Goal: Task Accomplishment & Management: Manage account settings

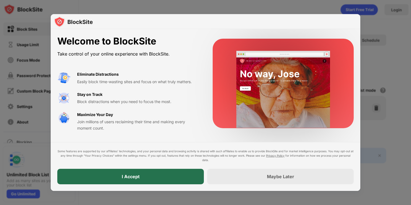
click at [179, 179] on div "I Accept" at bounding box center [130, 175] width 147 height 15
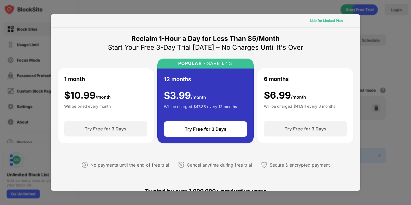
click at [331, 22] on div "Skip for Limited Plan" at bounding box center [326, 21] width 33 height 6
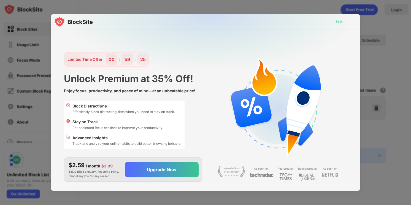
click at [336, 22] on div "Skip" at bounding box center [339, 22] width 7 height 6
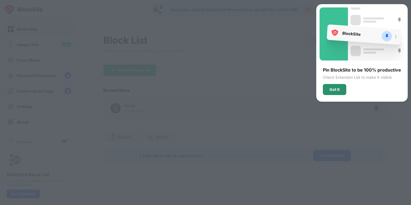
click at [327, 88] on div "Got It" at bounding box center [334, 89] width 23 height 11
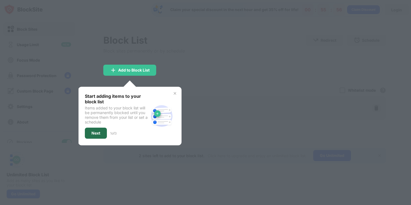
click at [89, 130] on div "Next" at bounding box center [96, 132] width 22 height 11
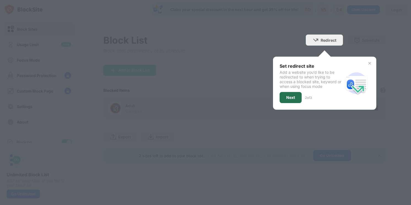
click at [287, 96] on div "Next" at bounding box center [290, 97] width 9 height 4
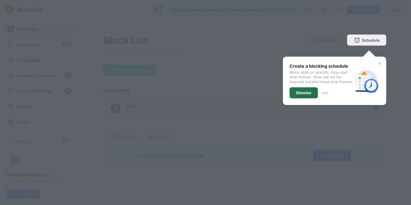
click at [291, 98] on div "Dismiss" at bounding box center [304, 92] width 28 height 11
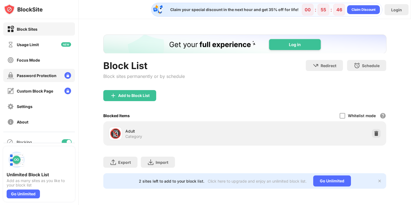
click at [50, 75] on div "Password Protection" at bounding box center [37, 75] width 40 height 5
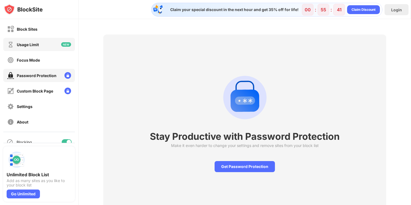
click at [41, 49] on div "Usage Limit" at bounding box center [39, 44] width 72 height 13
